Goal: Communication & Community: Share content

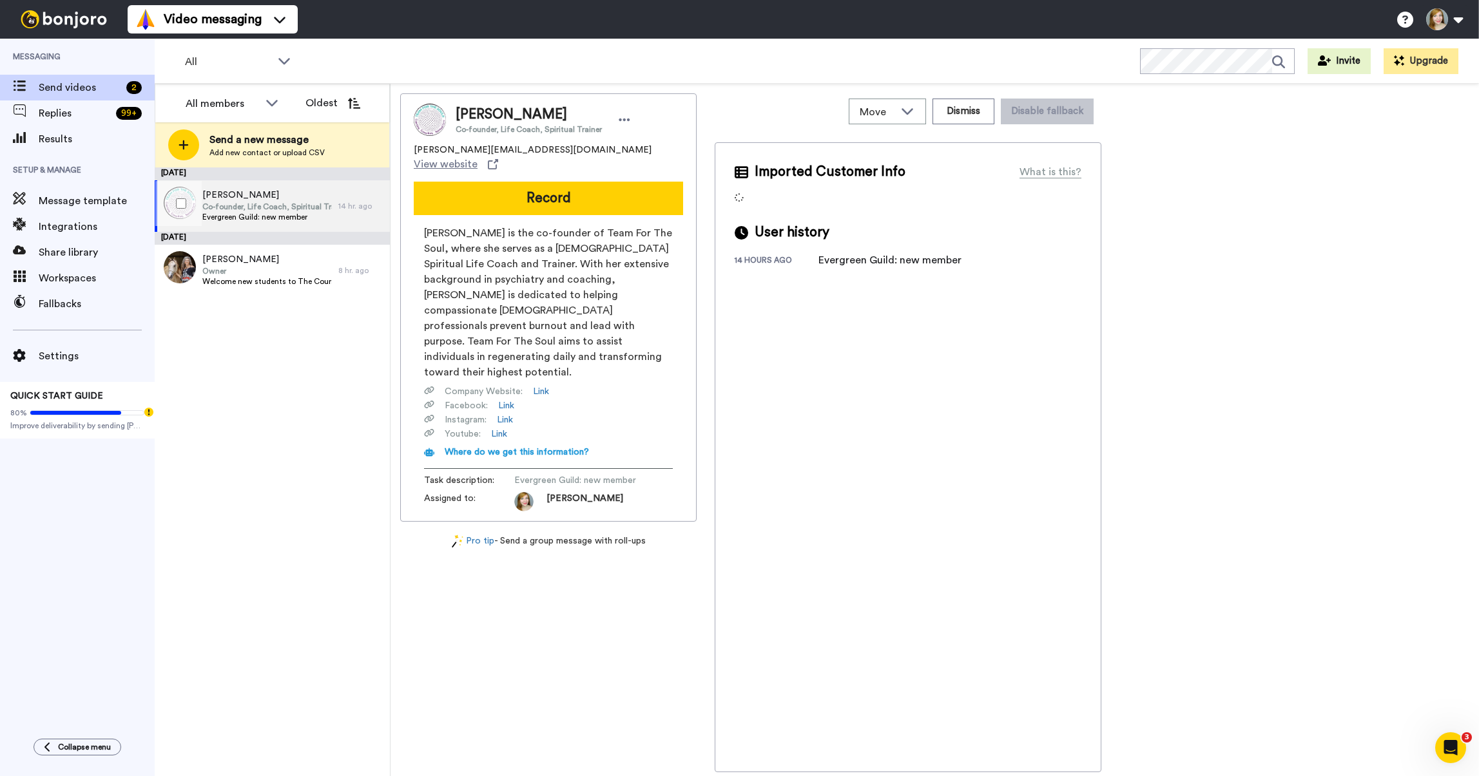
click at [229, 204] on span "Co-founder, Life Coach, Spiritual Trainer" at bounding box center [267, 207] width 130 height 10
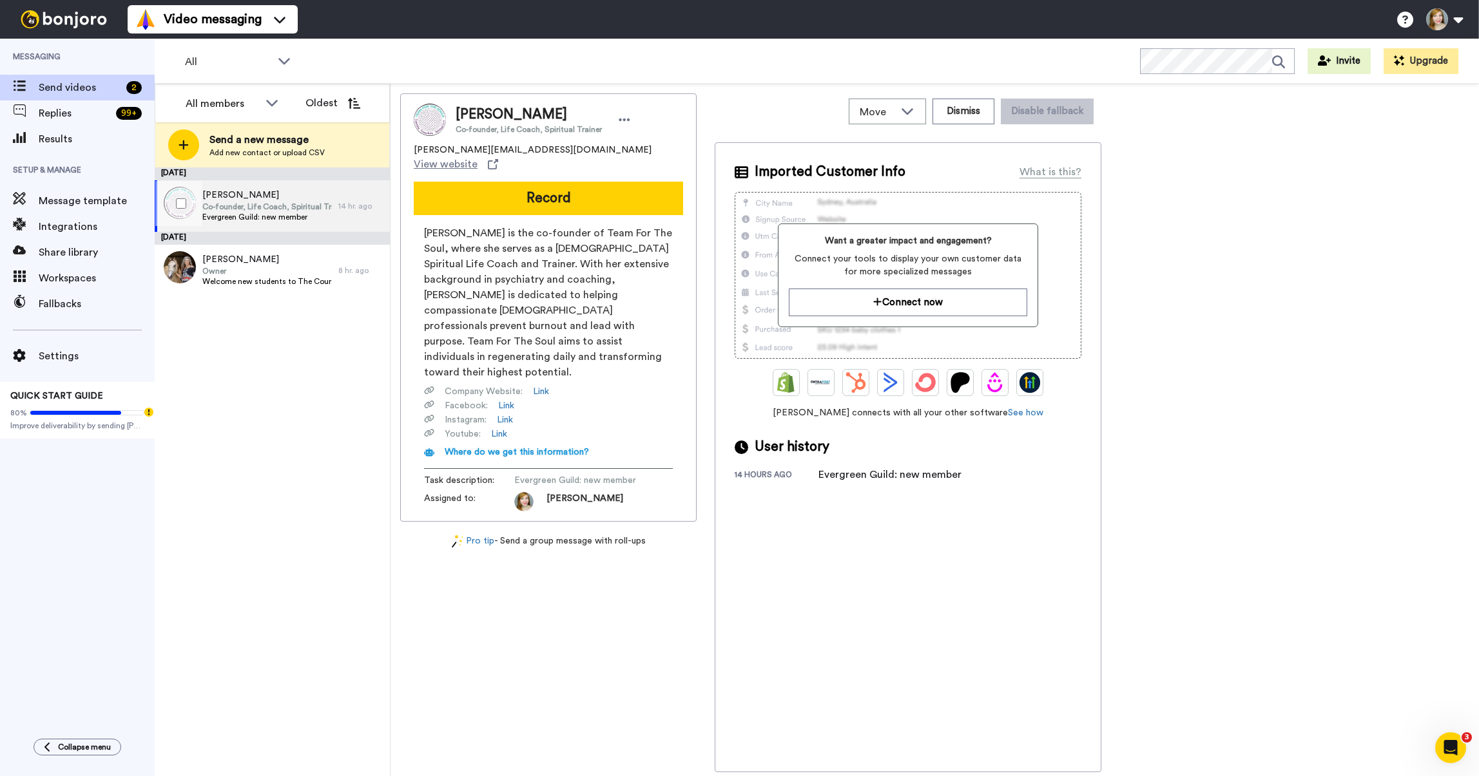
click at [233, 203] on span "Co-founder, Life Coach, Spiritual Trainer" at bounding box center [267, 207] width 130 height 10
click at [543, 189] on button "Record" at bounding box center [548, 199] width 269 height 34
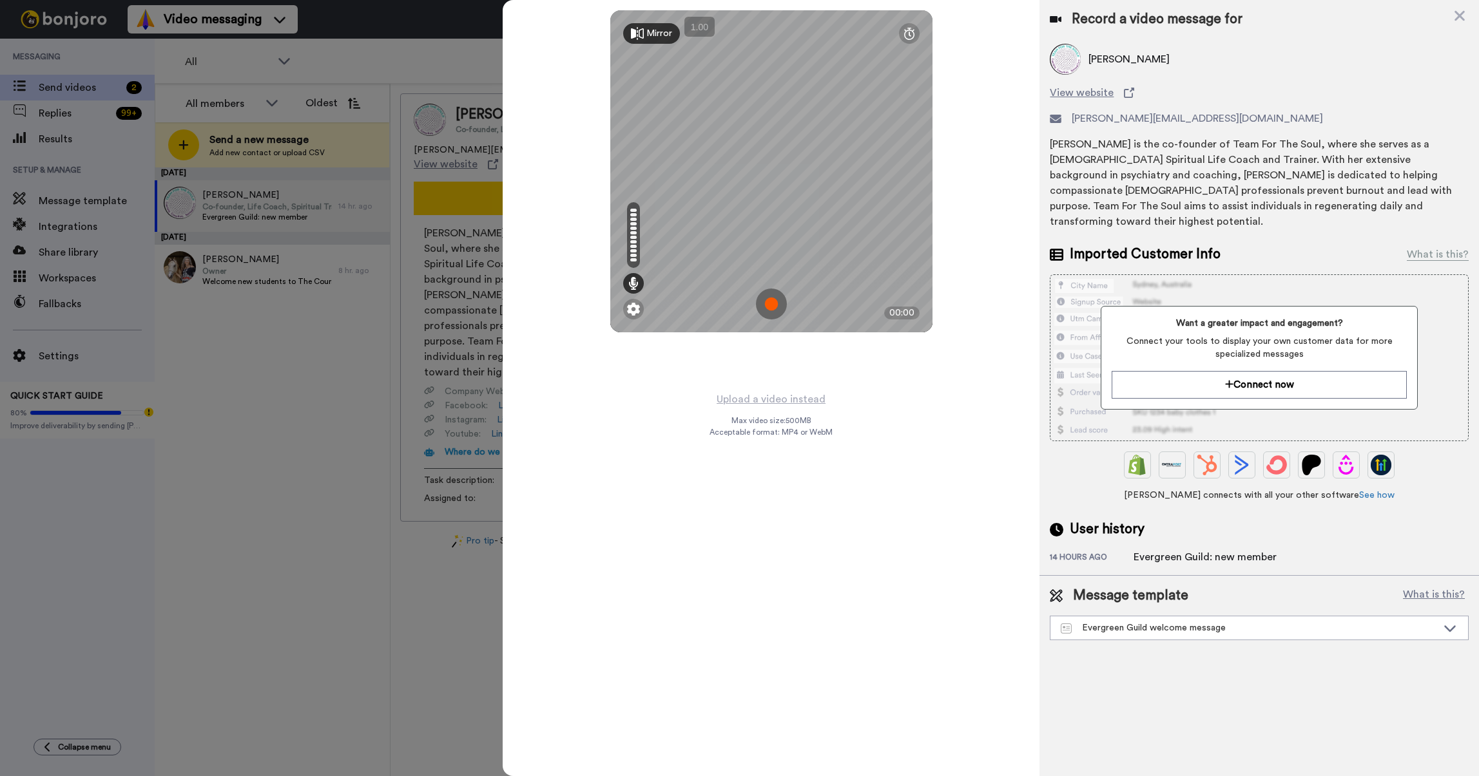
click at [769, 307] on img at bounding box center [771, 304] width 31 height 31
click at [765, 303] on img at bounding box center [771, 304] width 31 height 31
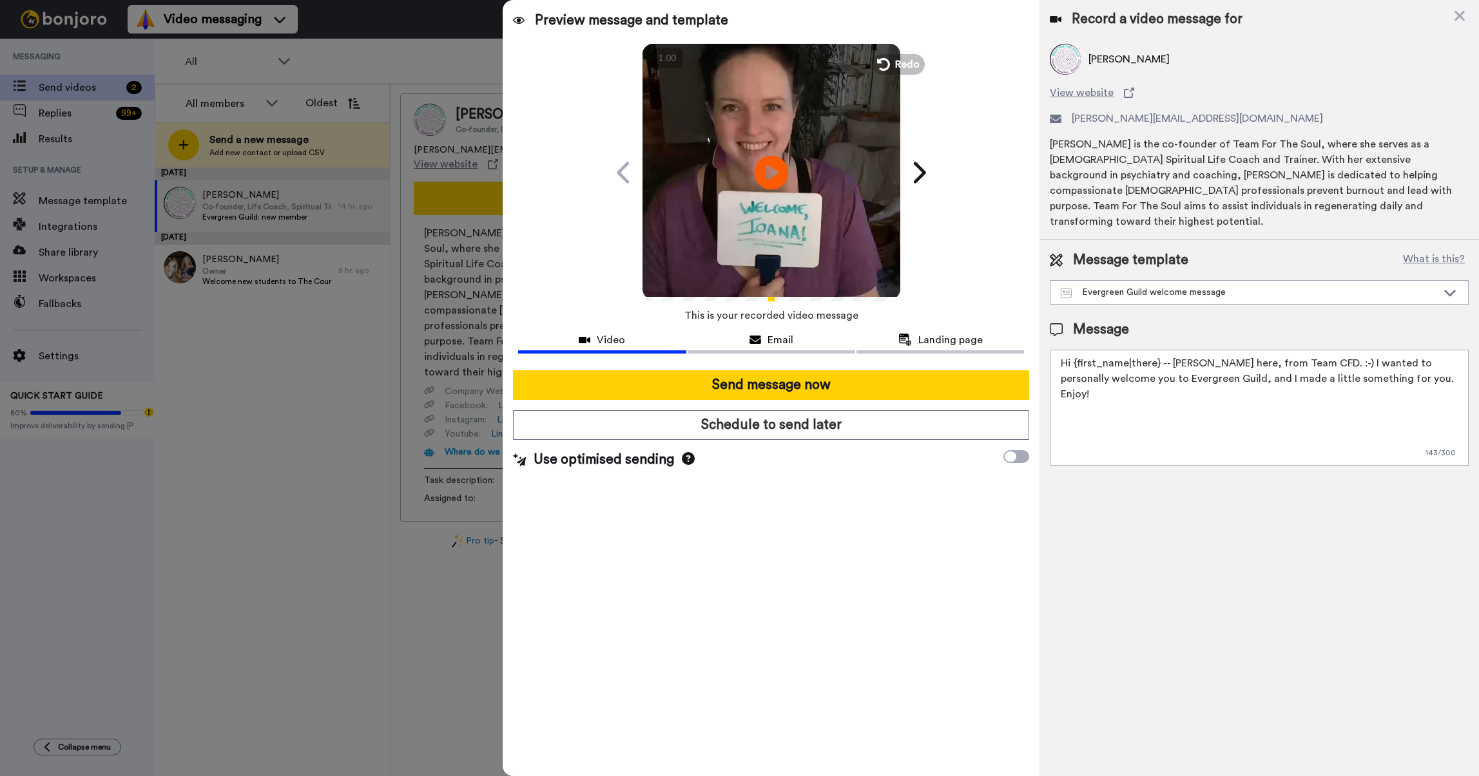
click at [775, 177] on icon at bounding box center [771, 172] width 34 height 34
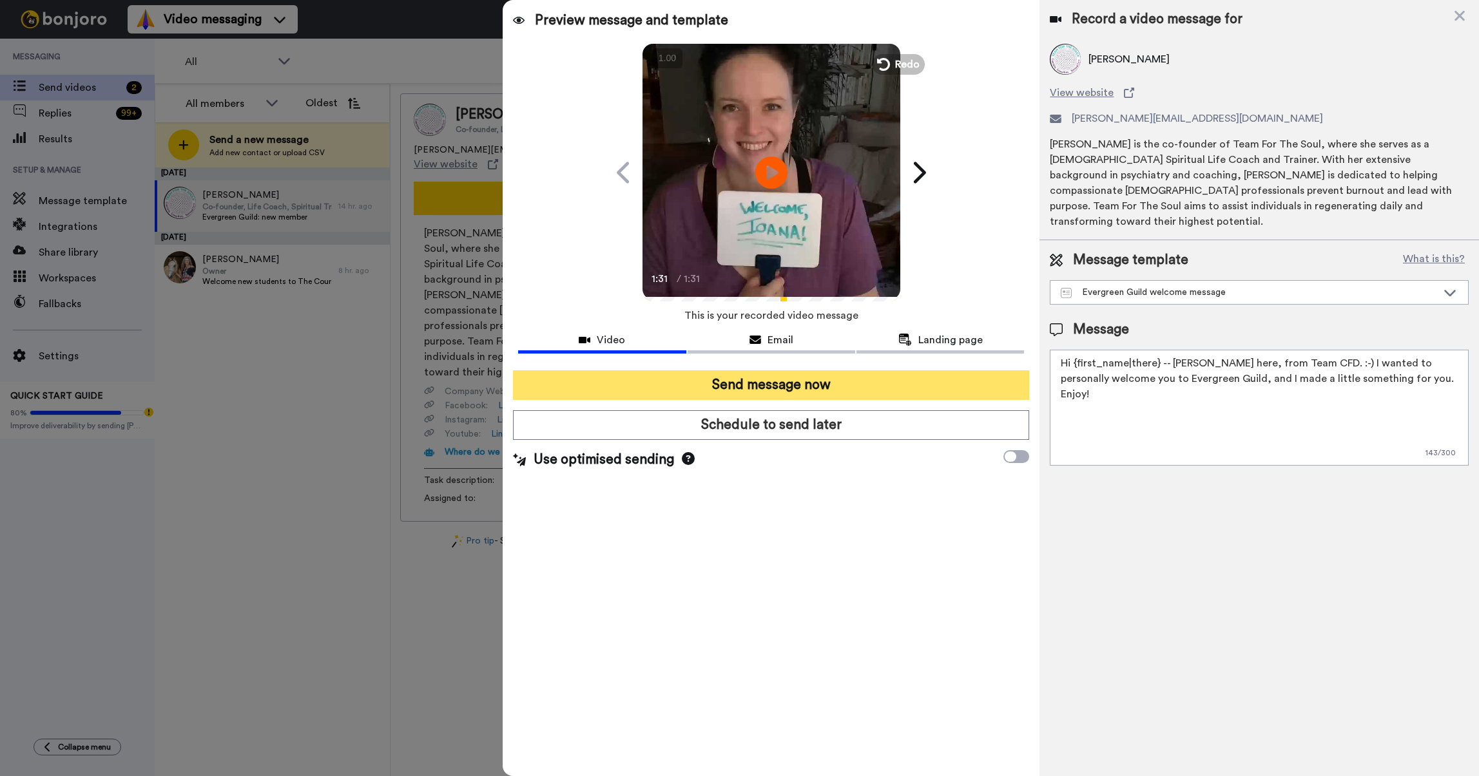
click at [689, 387] on button "Send message now" at bounding box center [771, 385] width 516 height 30
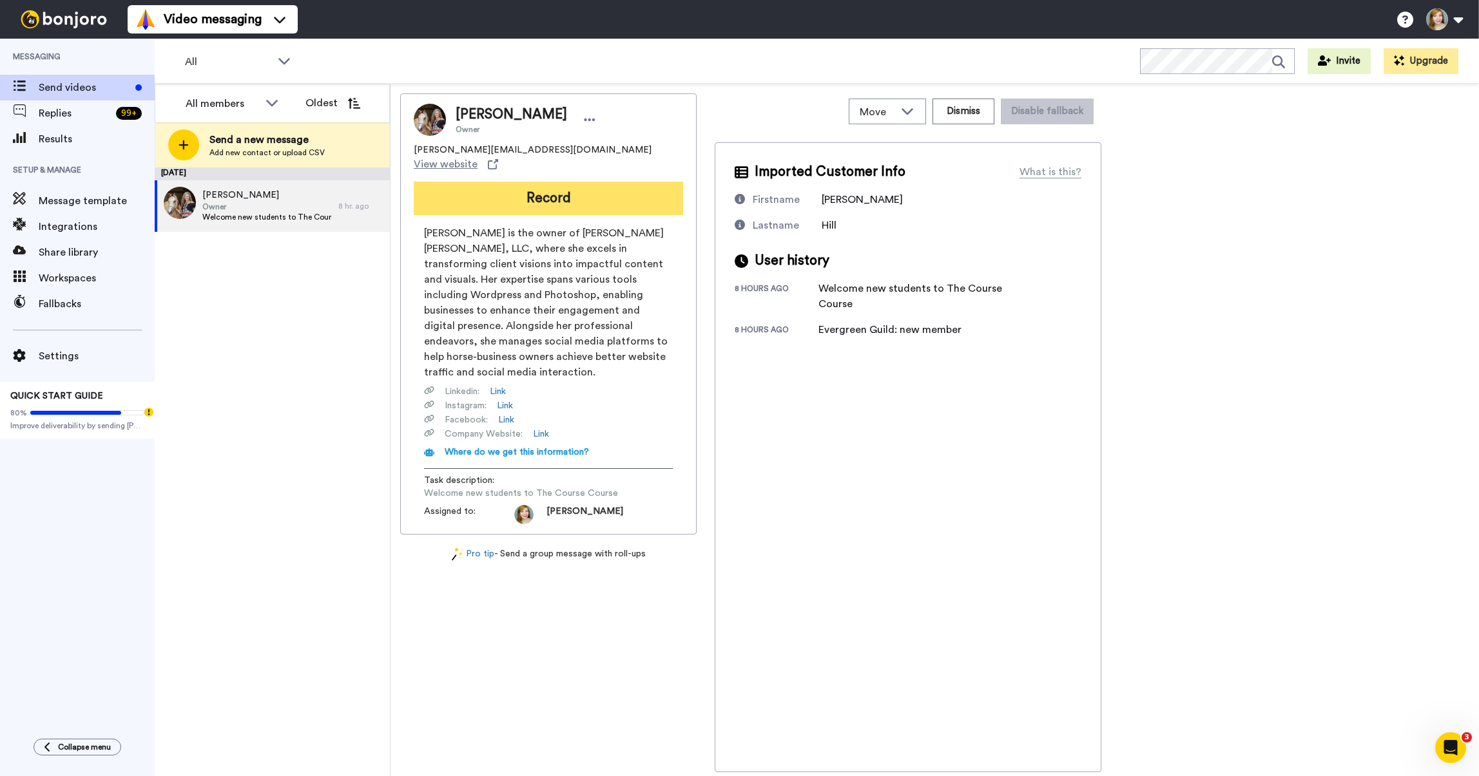
click at [493, 182] on button "Record" at bounding box center [548, 199] width 269 height 34
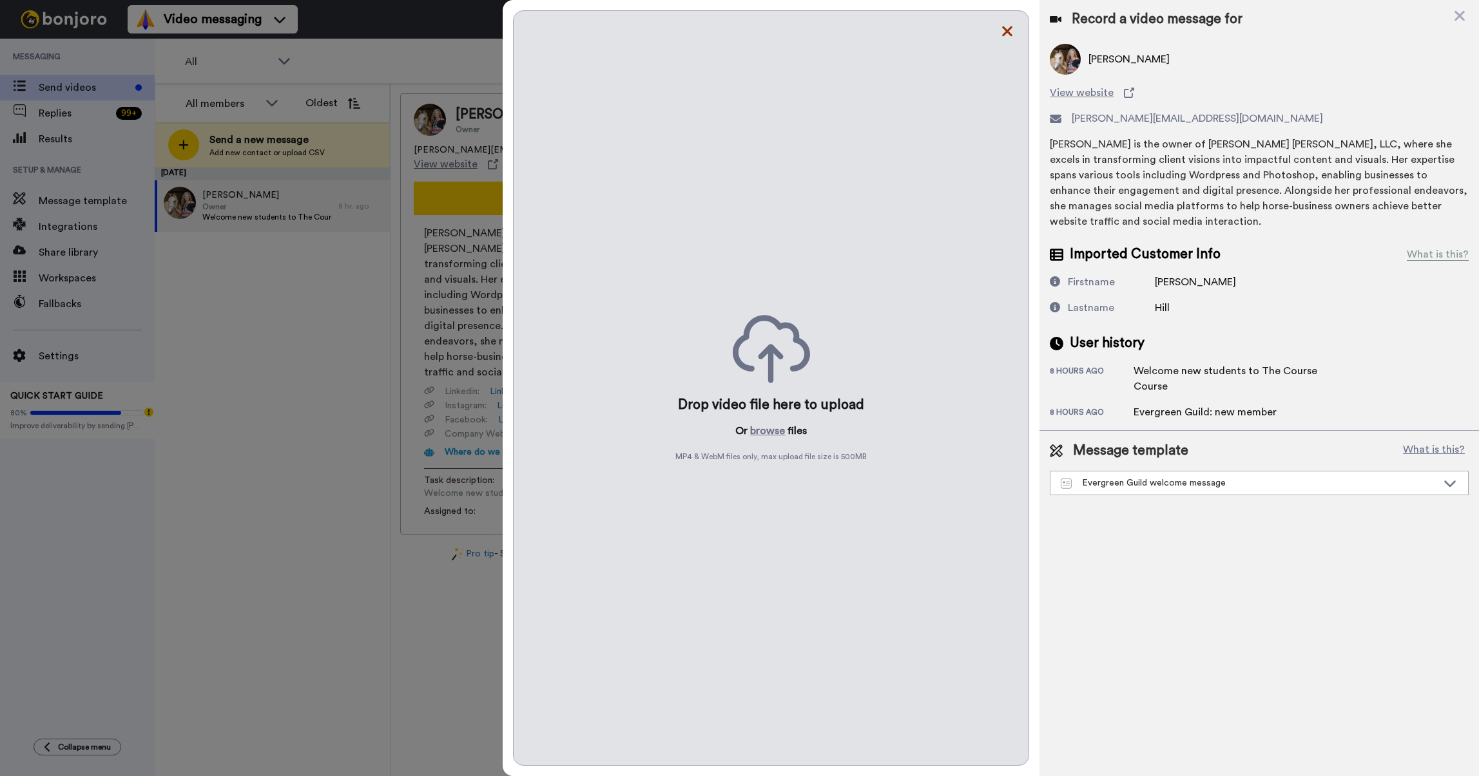
click at [1008, 32] on icon at bounding box center [1008, 31] width 10 height 10
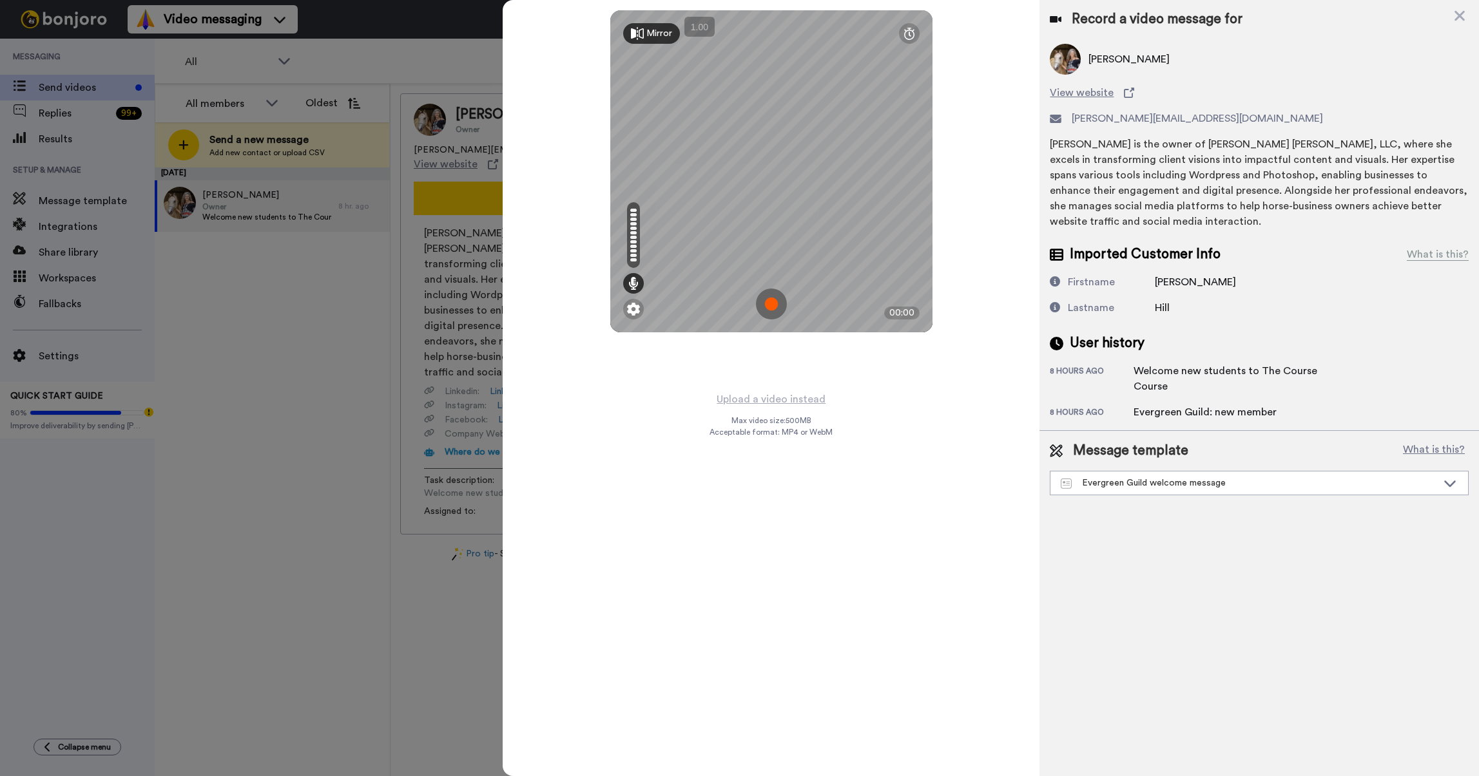
click at [768, 303] on img at bounding box center [771, 304] width 31 height 31
click at [762, 302] on img at bounding box center [771, 304] width 31 height 31
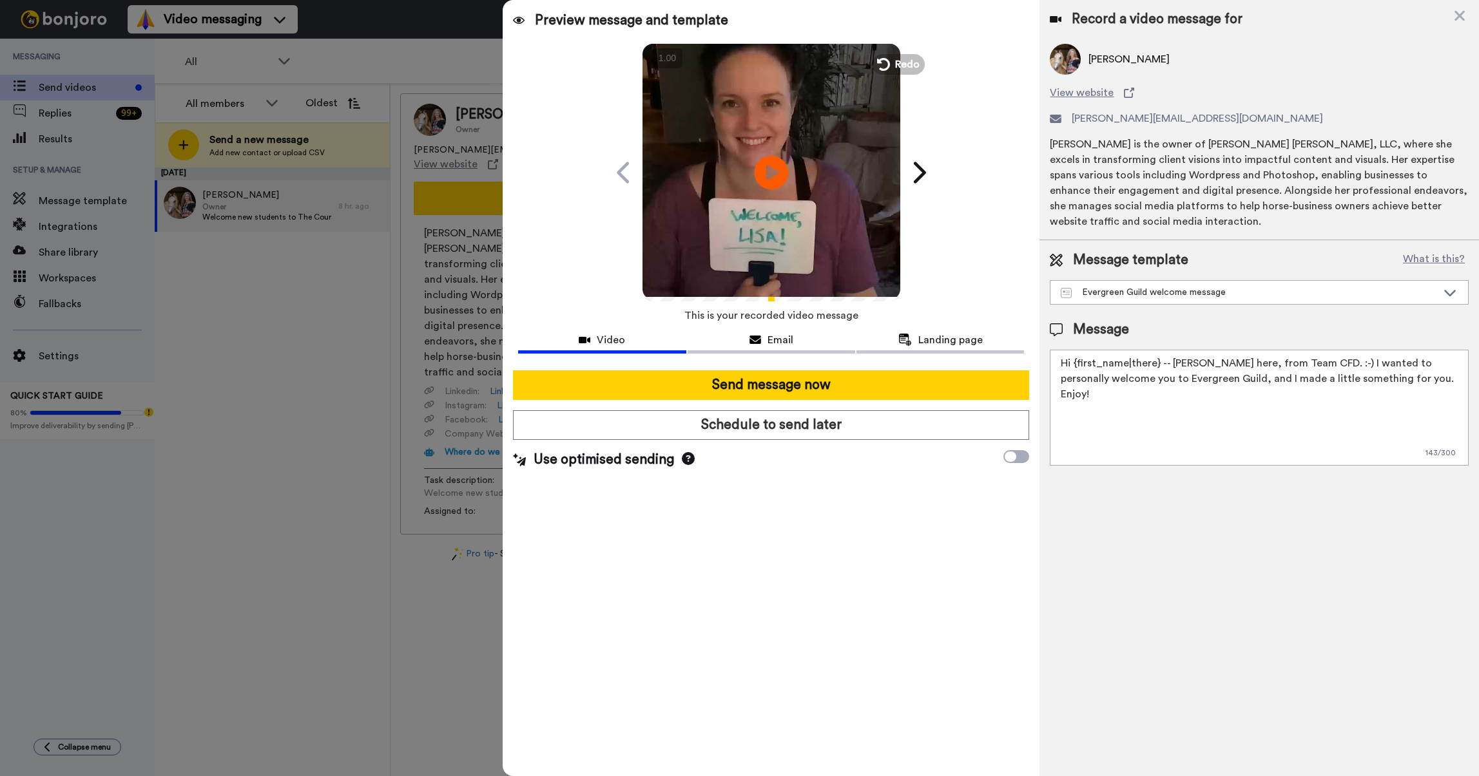
click at [766, 167] on icon "Play/Pause" at bounding box center [771, 172] width 34 height 61
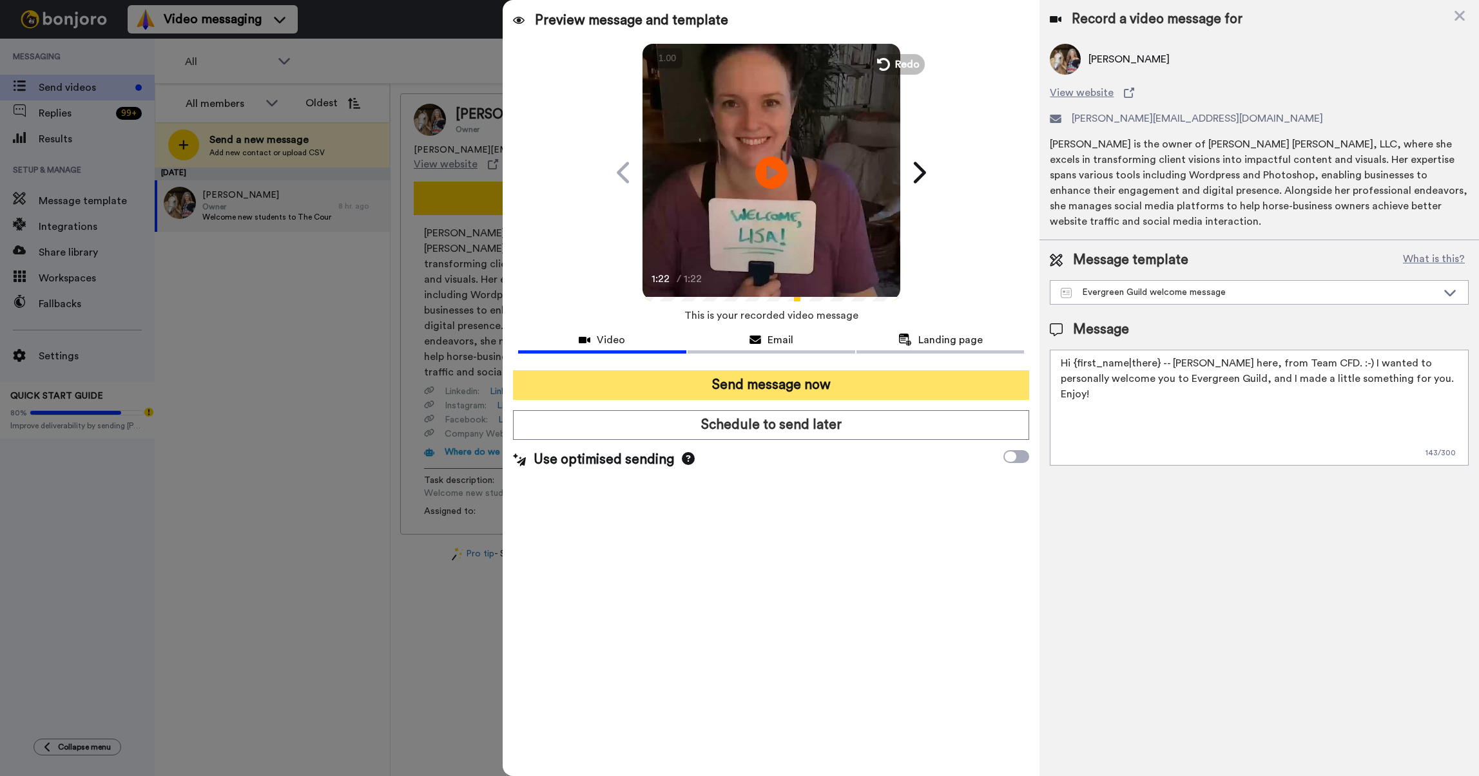
click at [783, 382] on button "Send message now" at bounding box center [771, 385] width 516 height 30
